Goal: Task Accomplishment & Management: Use online tool/utility

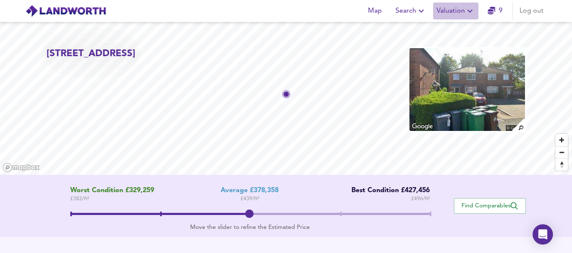
click at [459, 8] on span "Valuation" at bounding box center [455, 11] width 38 height 12
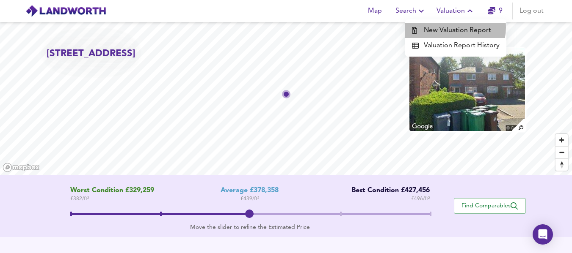
click at [454, 27] on li "New Valuation Report" at bounding box center [455, 30] width 101 height 15
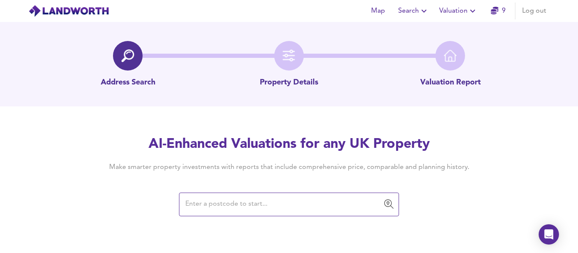
click at [208, 209] on input "text" at bounding box center [283, 205] width 200 height 16
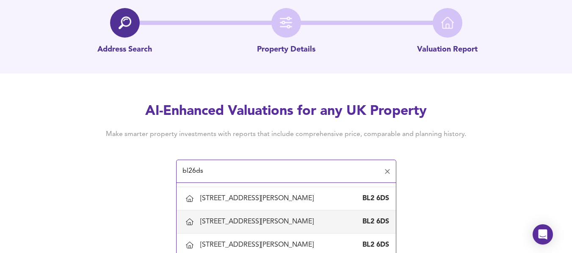
scroll to position [179, 0]
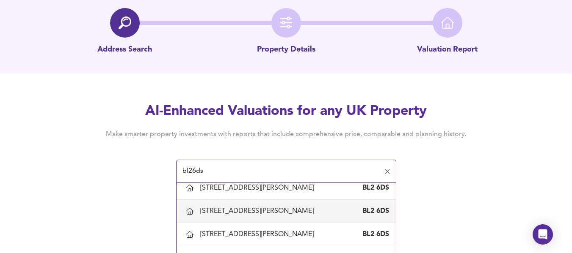
click at [214, 207] on div "[STREET_ADDRESS][PERSON_NAME]" at bounding box center [258, 211] width 117 height 9
type input "[STREET_ADDRESS][PERSON_NAME]"
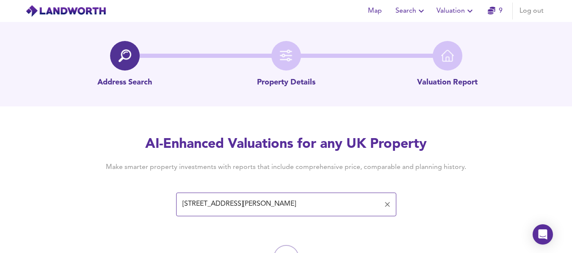
scroll to position [47, 0]
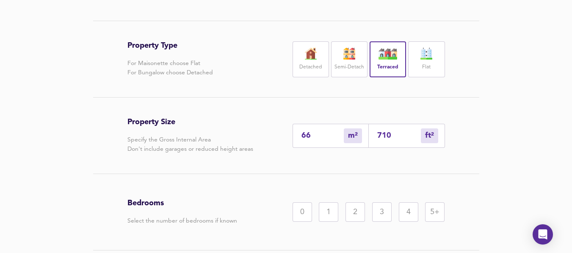
scroll to position [231, 0]
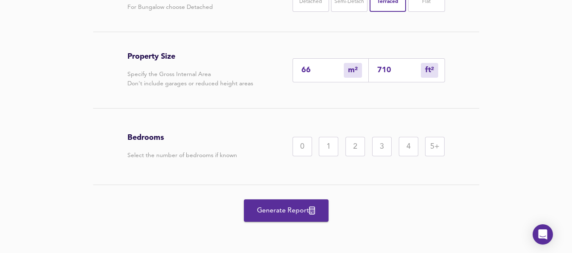
click at [349, 146] on div "2" at bounding box center [354, 146] width 19 height 19
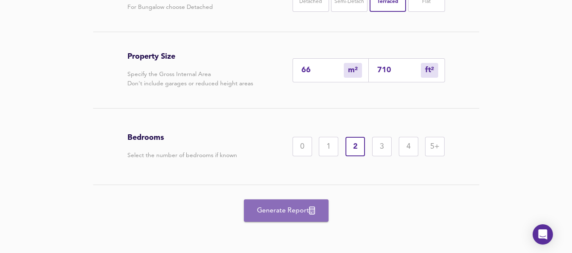
click at [291, 212] on span "Generate Report" at bounding box center [286, 211] width 68 height 12
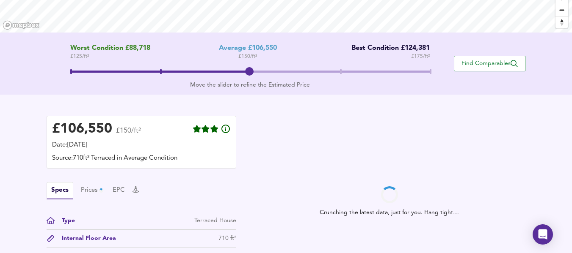
scroll to position [142, 0]
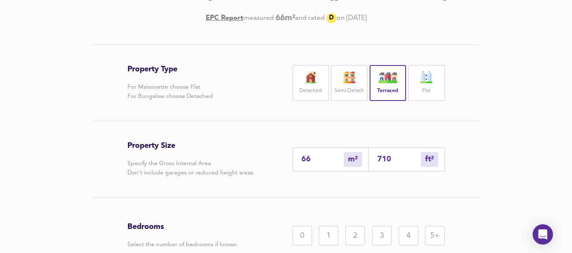
scroll to position [231, 0]
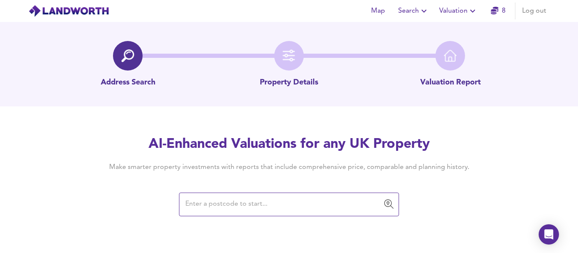
type input "b"
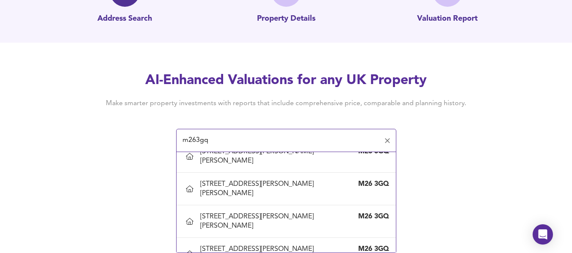
scroll to position [133, 0]
type input "[STREET_ADDRESS][PERSON_NAME][PERSON_NAME]"
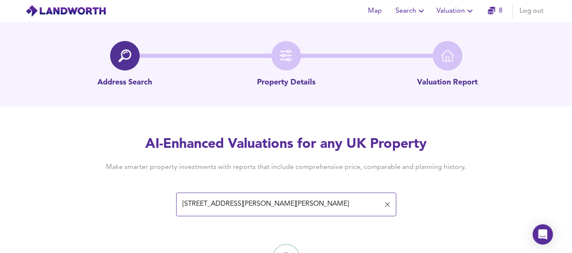
scroll to position [47, 0]
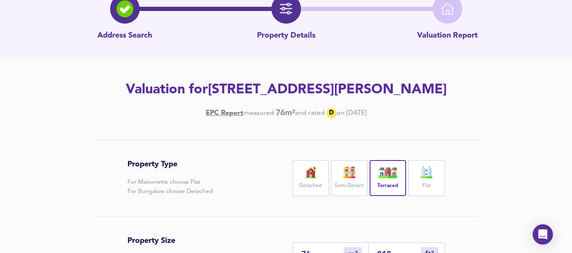
click at [235, 214] on div "Property Type For Maisonette choose Flat For Bungalow choose Detached Detached …" at bounding box center [285, 178] width 317 height 76
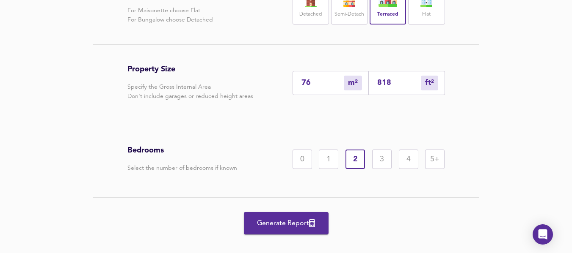
scroll to position [220, 0]
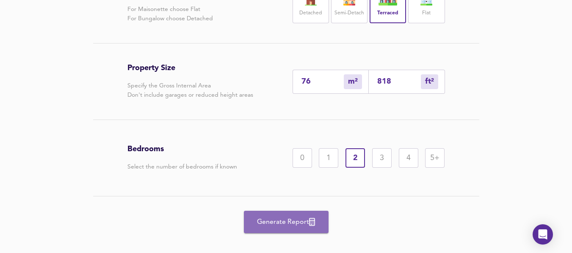
click at [256, 219] on span "Generate Report" at bounding box center [286, 223] width 68 height 12
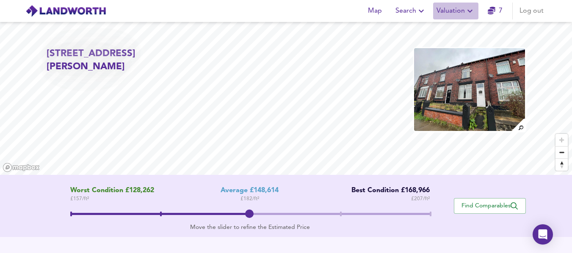
click at [459, 13] on span "Valuation" at bounding box center [455, 11] width 38 height 12
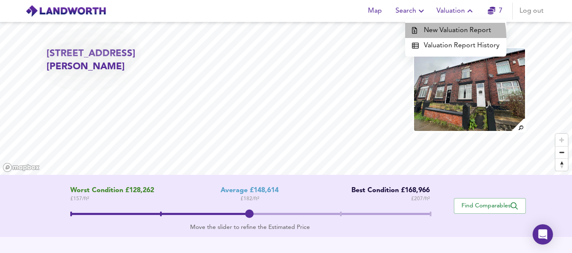
click at [439, 36] on li "New Valuation Report" at bounding box center [455, 30] width 101 height 15
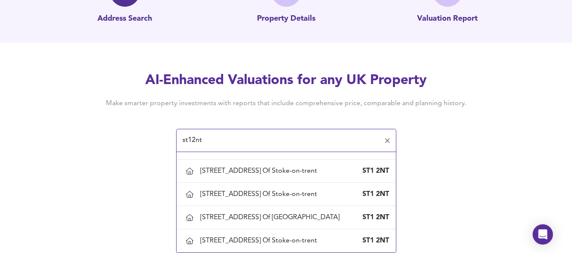
scroll to position [83, 0]
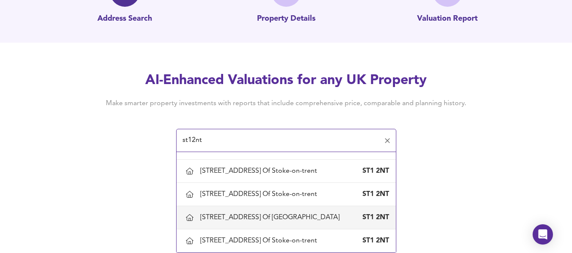
click at [248, 223] on div "[STREET_ADDRESS] Of [GEOGRAPHIC_DATA]" at bounding box center [271, 217] width 143 height 9
type input "[STREET_ADDRESS] Of [GEOGRAPHIC_DATA]"
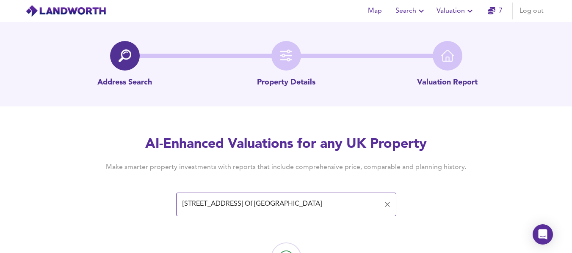
scroll to position [47, 0]
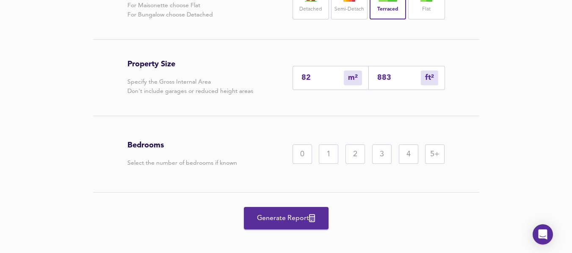
scroll to position [224, 0]
click at [351, 164] on div "2" at bounding box center [354, 153] width 19 height 19
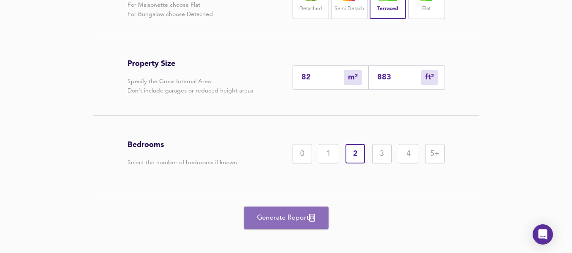
click at [310, 226] on button "Generate Report" at bounding box center [286, 218] width 85 height 22
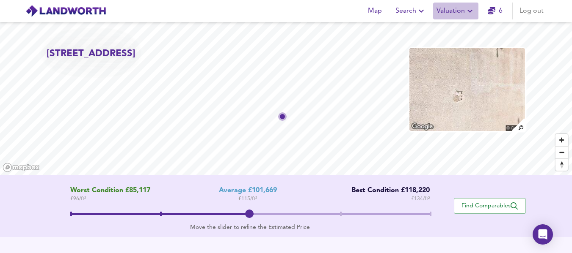
click at [462, 9] on span "Valuation" at bounding box center [455, 11] width 38 height 12
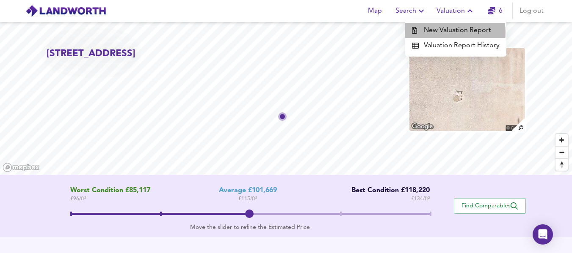
click at [443, 33] on li "New Valuation Report" at bounding box center [455, 30] width 101 height 15
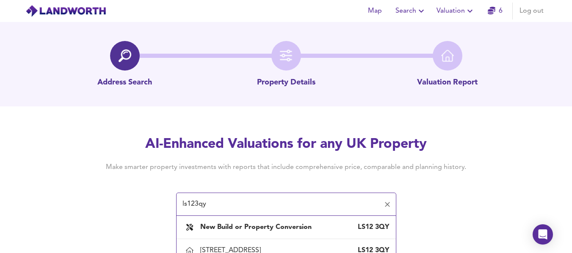
scroll to position [64, 0]
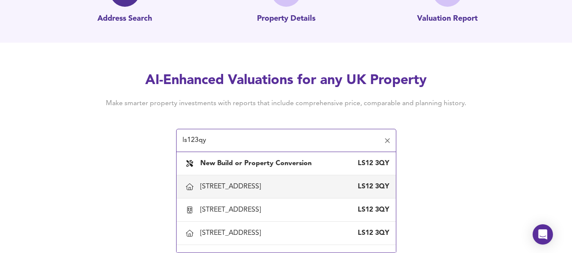
click at [219, 186] on div "[STREET_ADDRESS]" at bounding box center [232, 186] width 64 height 9
type input "[STREET_ADDRESS]"
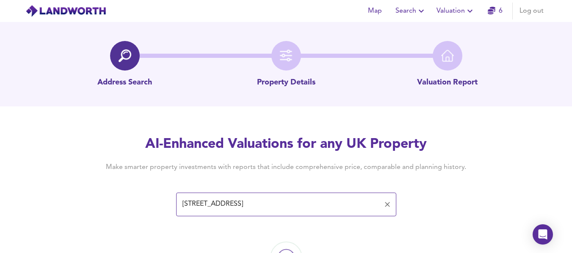
scroll to position [47, 0]
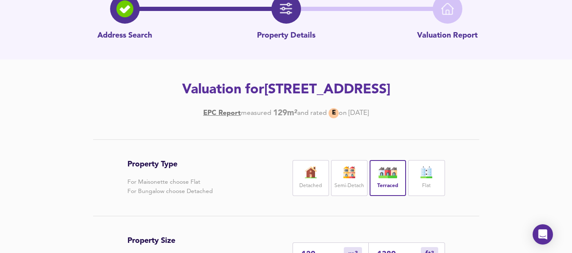
scroll to position [214, 0]
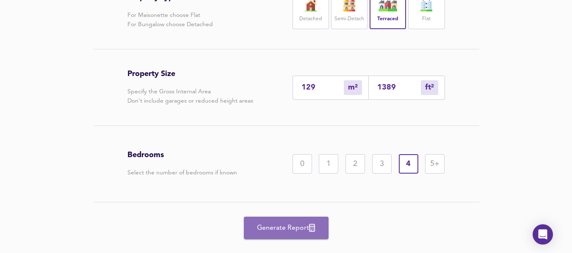
click at [268, 226] on span "Generate Report" at bounding box center [286, 229] width 68 height 12
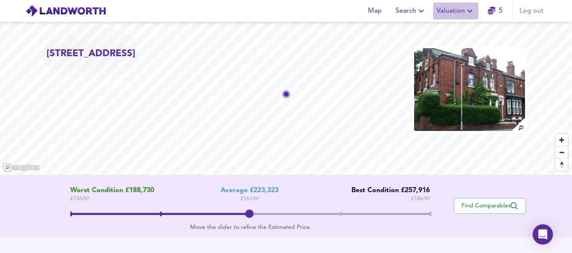
click at [455, 10] on span "Valuation" at bounding box center [455, 11] width 38 height 12
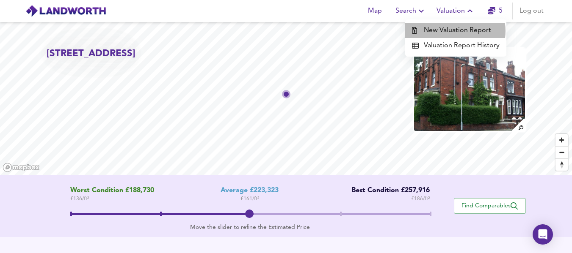
click at [448, 31] on li "New Valuation Report" at bounding box center [455, 30] width 101 height 15
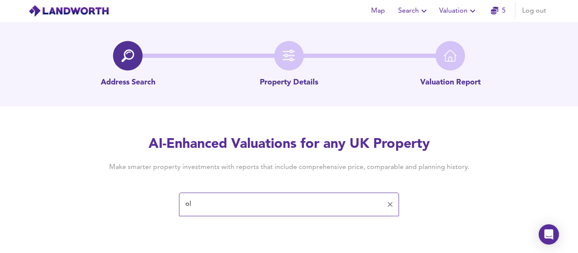
type input "o"
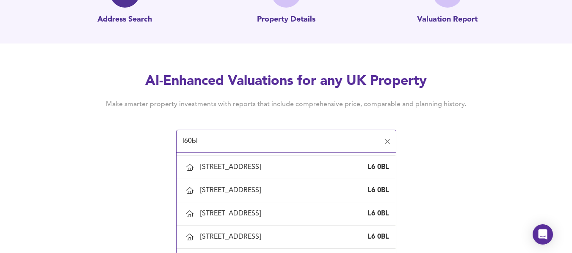
scroll to position [812, 0]
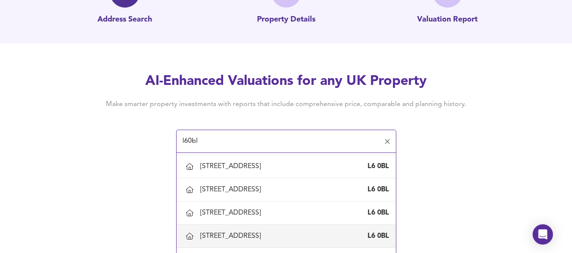
click at [229, 235] on div "[STREET_ADDRESS]" at bounding box center [232, 236] width 64 height 9
type input "[STREET_ADDRESS]"
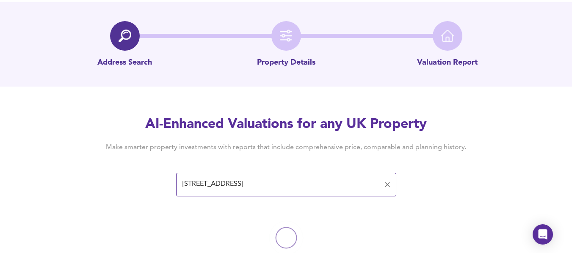
scroll to position [47, 0]
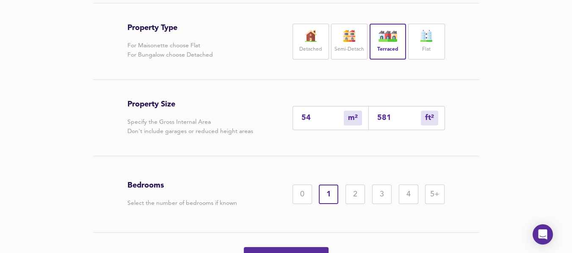
scroll to position [184, 0]
click at [357, 194] on div "2" at bounding box center [354, 193] width 19 height 19
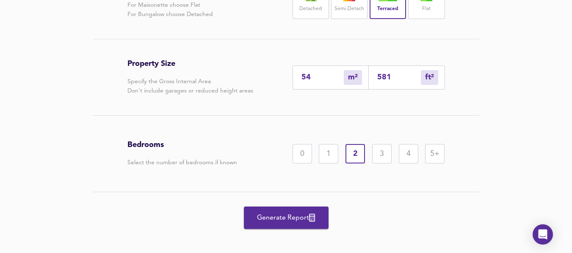
scroll to position [231, 0]
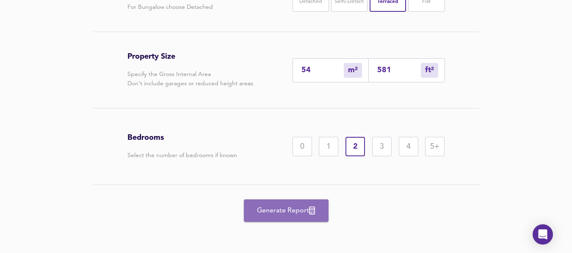
click at [291, 209] on span "Generate Report" at bounding box center [286, 211] width 68 height 12
